Goal: Obtain resource: Download file/media

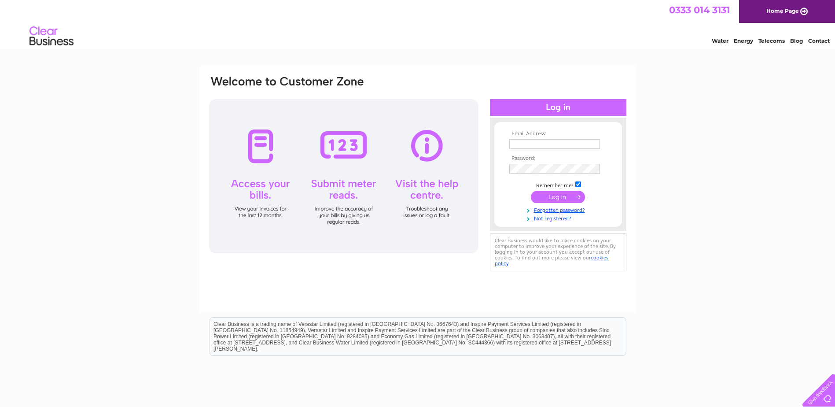
type input "accounts@cameronharris.com"
click at [565, 194] on input "submit" at bounding box center [558, 197] width 54 height 12
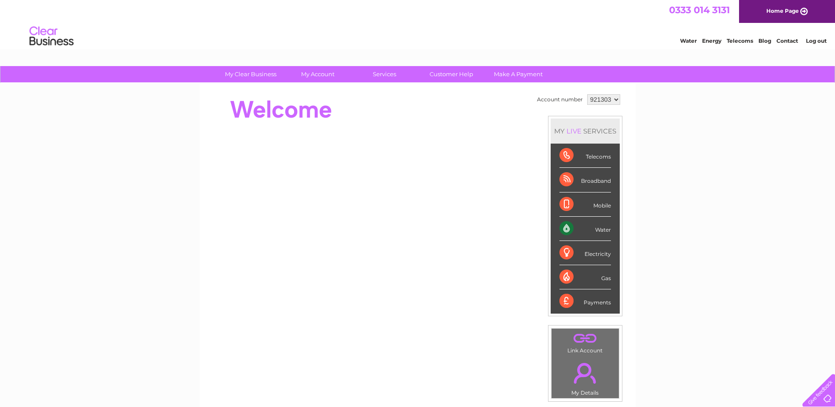
click at [614, 100] on select "921303 928652 936892 972384 972406" at bounding box center [603, 99] width 33 height 11
click at [587, 94] on select "921303 928652 936892 972384 972406" at bounding box center [603, 99] width 33 height 11
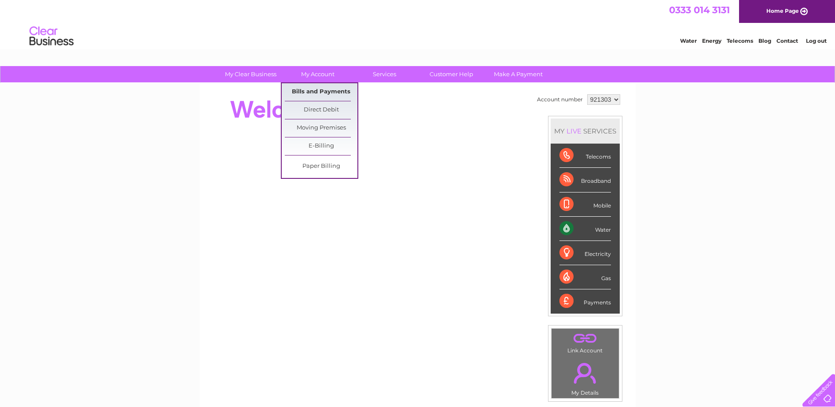
click at [317, 89] on link "Bills and Payments" at bounding box center [321, 92] width 73 height 18
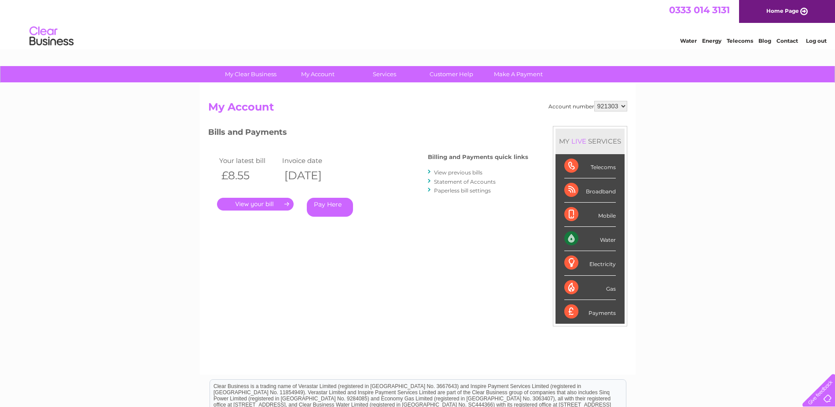
click at [257, 200] on link "." at bounding box center [255, 204] width 77 height 13
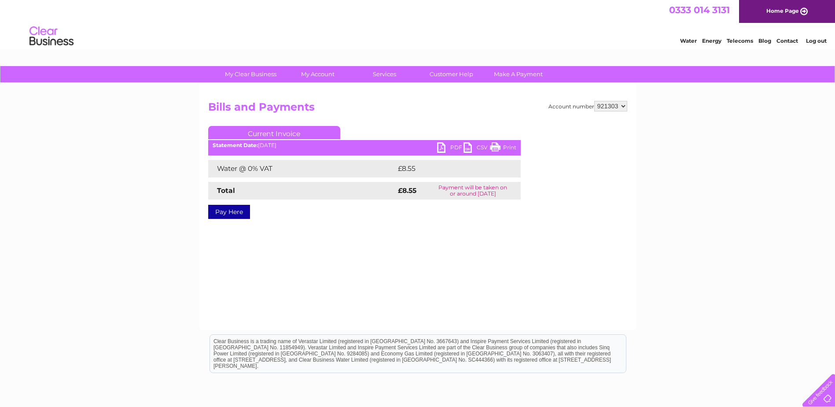
click at [447, 147] on link "PDF" at bounding box center [450, 148] width 26 height 13
click at [623, 106] on select "921303 928652 936892 972384 972406" at bounding box center [610, 106] width 33 height 11
select select "928652"
click at [594, 101] on select "921303 928652 936892 972384 972406" at bounding box center [610, 106] width 33 height 11
click at [624, 106] on select "921303 928652 936892 972384 972406" at bounding box center [610, 106] width 33 height 11
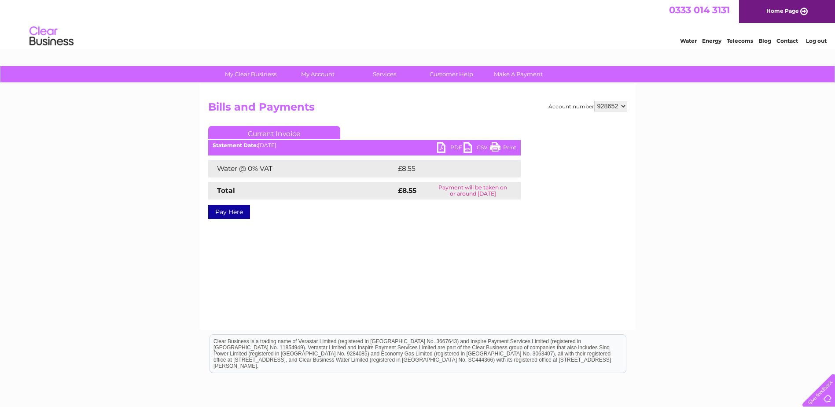
click at [594, 101] on select "921303 928652 936892 972384 972406" at bounding box center [610, 106] width 33 height 11
click at [446, 146] on link "PDF" at bounding box center [450, 148] width 26 height 13
click at [623, 108] on select "921303 928652 936892 972384 972406" at bounding box center [610, 106] width 33 height 11
select select "936892"
click at [594, 101] on select "921303 928652 936892 972384 972406" at bounding box center [610, 106] width 33 height 11
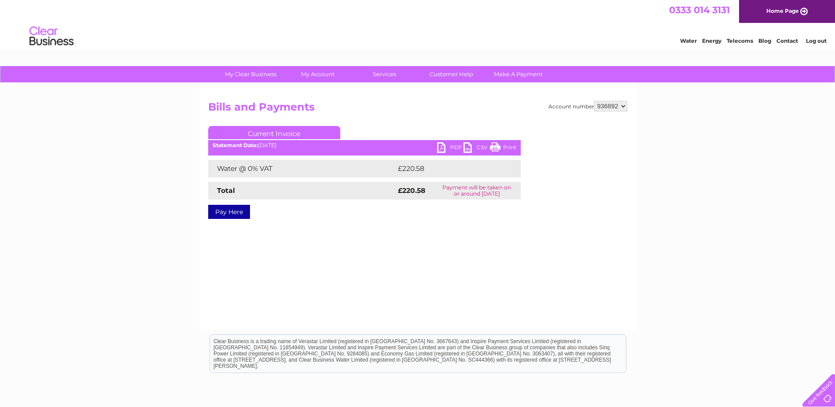
click at [447, 148] on link "PDF" at bounding box center [450, 148] width 26 height 13
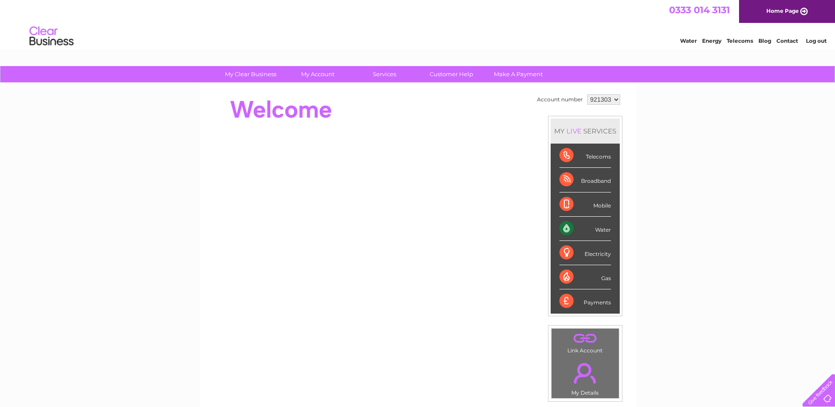
click at [616, 98] on select "921303 928652 936892 972384 972406" at bounding box center [603, 99] width 33 height 11
select select "972384"
click at [587, 94] on select "921303 928652 936892 972384 972406" at bounding box center [603, 99] width 33 height 11
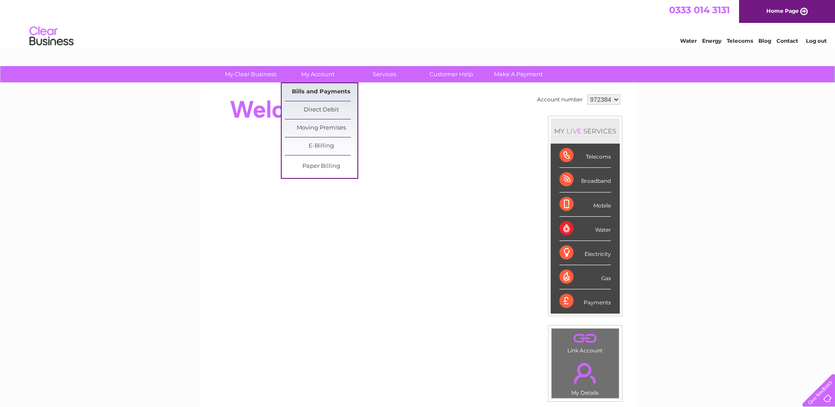
click at [314, 89] on link "Bills and Payments" at bounding box center [321, 92] width 73 height 18
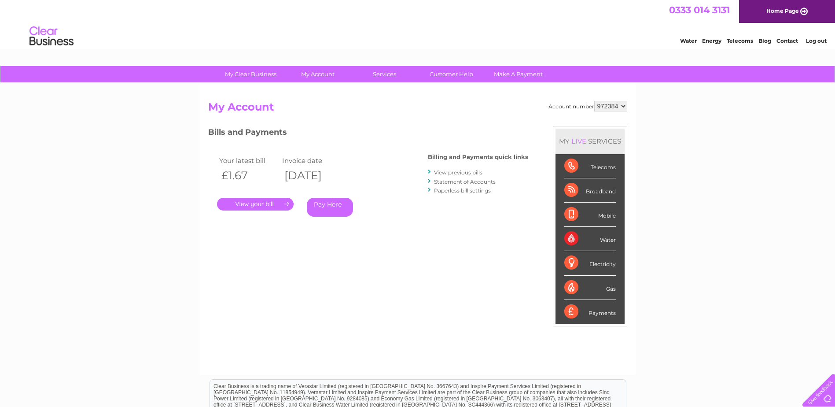
click at [271, 202] on link "." at bounding box center [255, 204] width 77 height 13
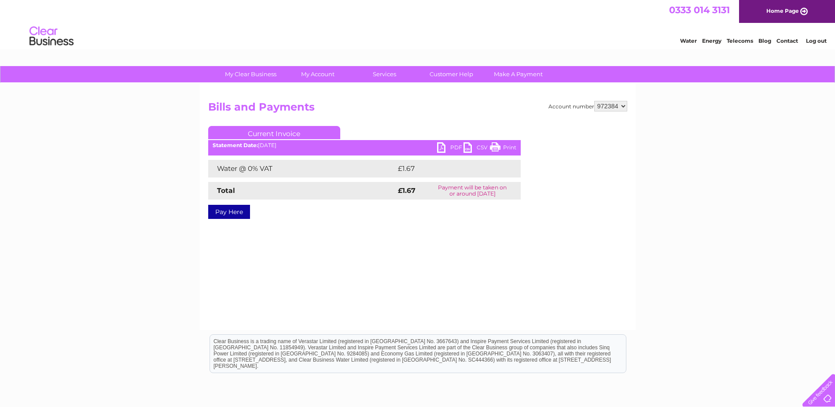
click at [443, 144] on link "PDF" at bounding box center [450, 148] width 26 height 13
click at [621, 105] on select "921303 928652 936892 972384 972406" at bounding box center [610, 106] width 33 height 11
select select "972406"
click at [594, 101] on select "921303 928652 936892 972384 972406" at bounding box center [610, 106] width 33 height 11
click at [624, 107] on select "921303 928652 936892 972384 972406" at bounding box center [610, 106] width 33 height 11
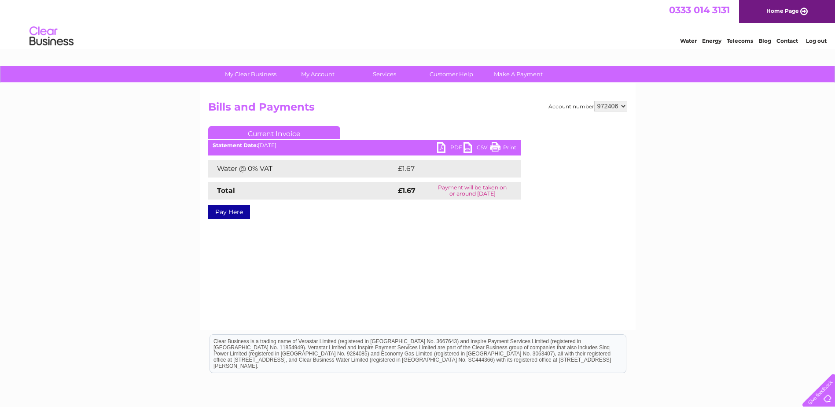
click at [594, 101] on select "921303 928652 936892 972384 972406" at bounding box center [610, 106] width 33 height 11
click at [443, 148] on link "PDF" at bounding box center [450, 148] width 26 height 13
